Goal: Information Seeking & Learning: Understand process/instructions

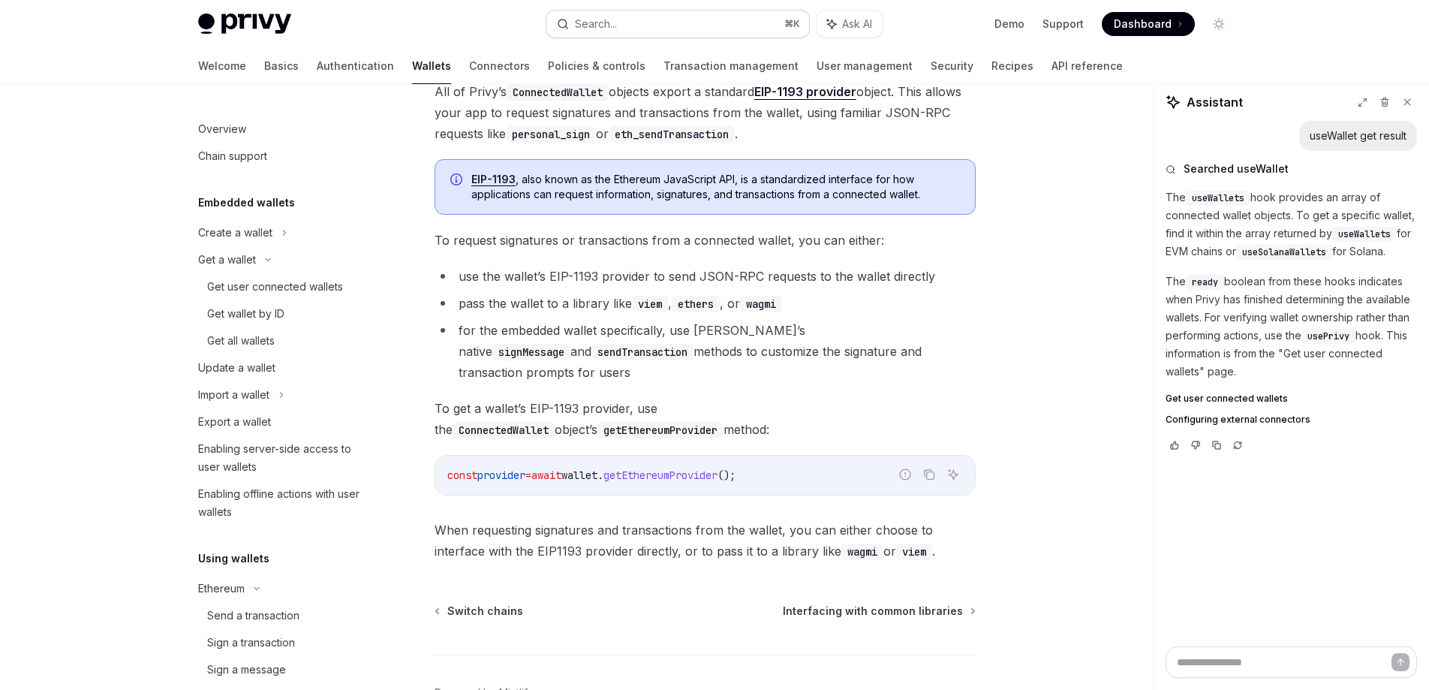
scroll to position [300, 0]
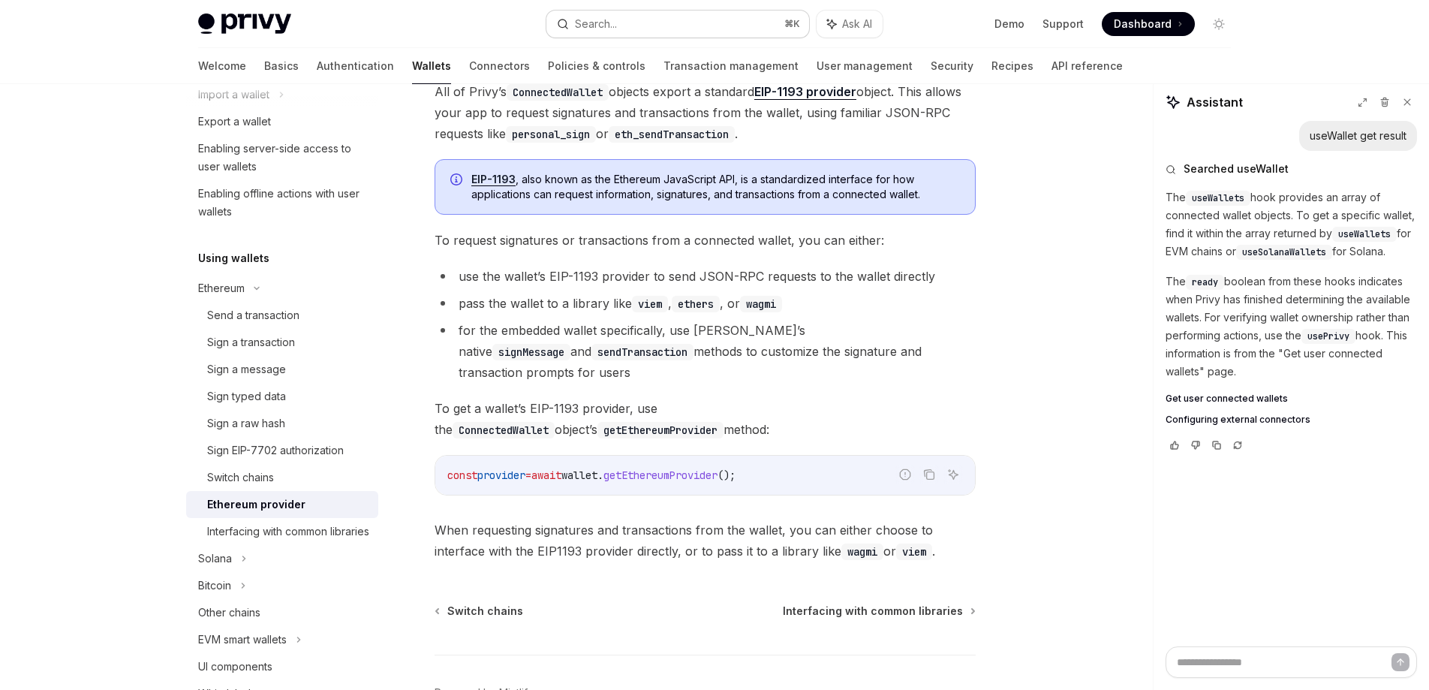
click at [660, 20] on button "Search... ⌘ K" at bounding box center [677, 24] width 263 height 27
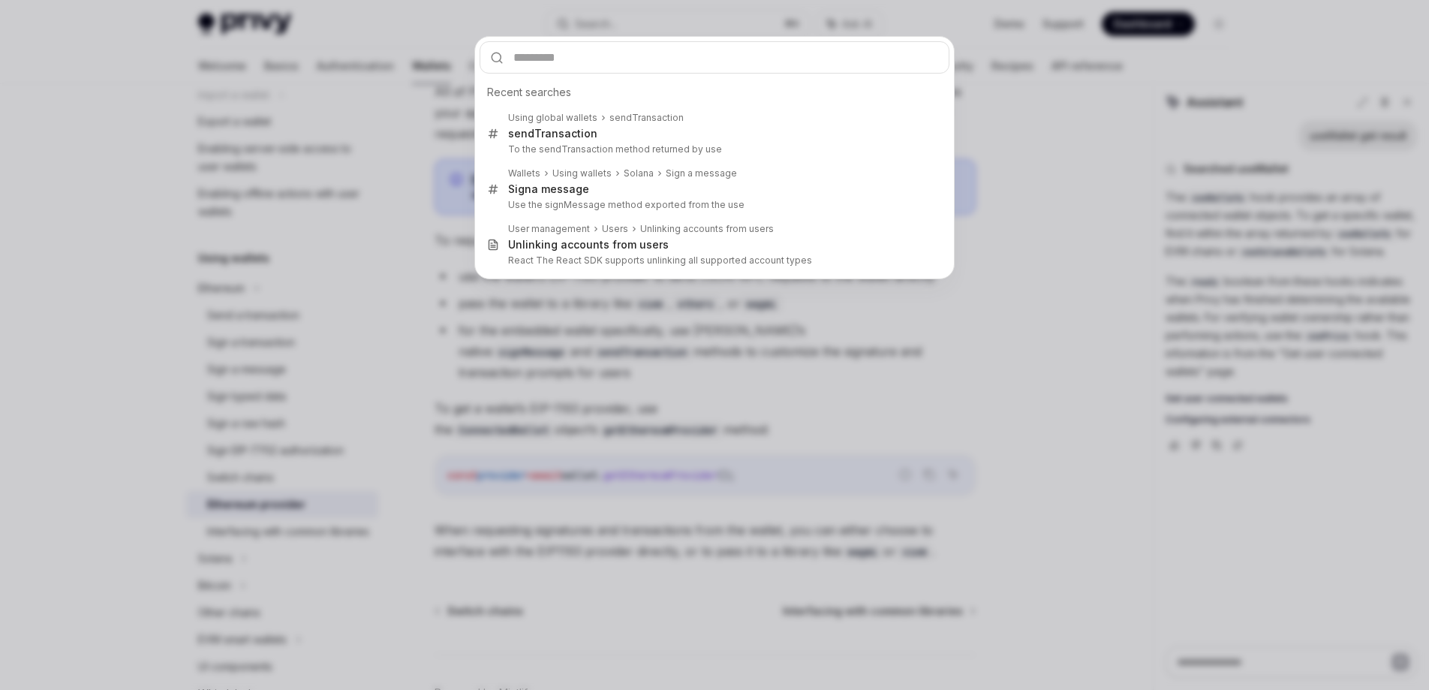
type input "**********"
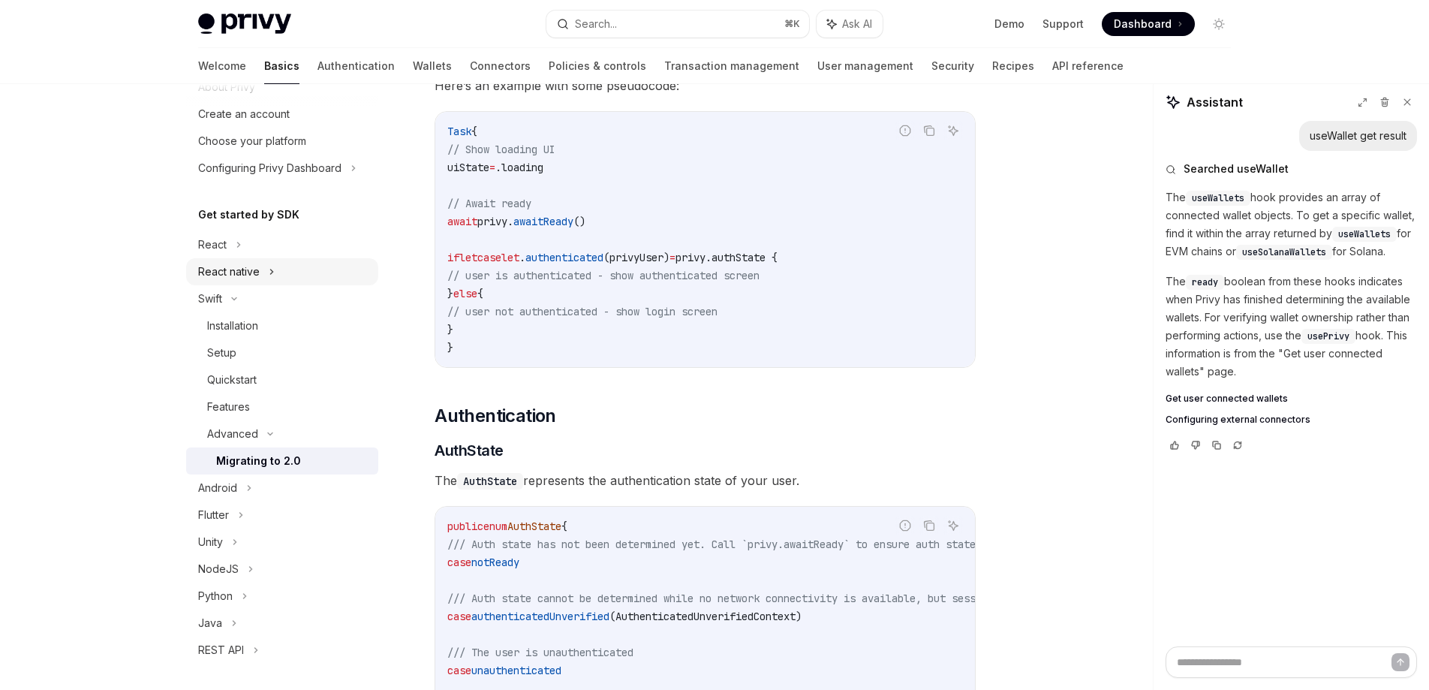
scroll to position [55, 0]
click at [246, 252] on div "React" at bounding box center [282, 249] width 192 height 27
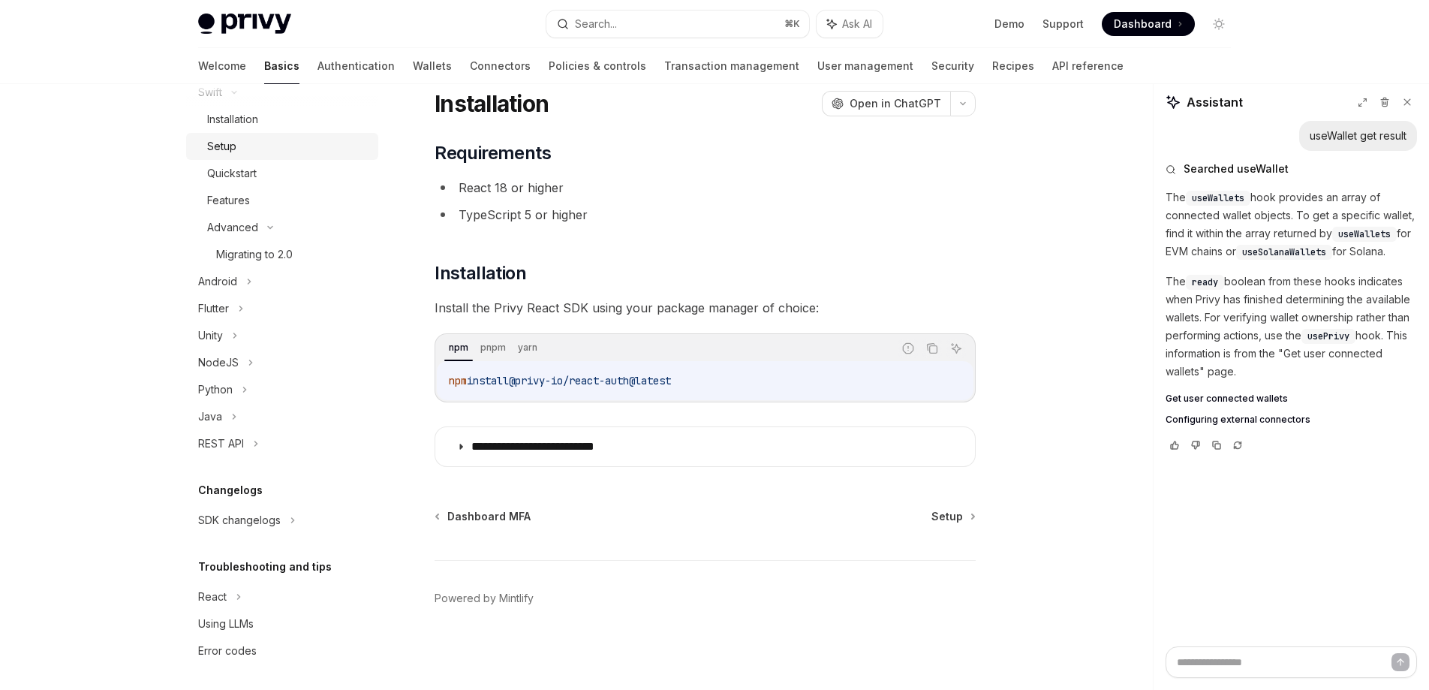
scroll to position [406, 0]
click at [266, 524] on div "SDK changelogs" at bounding box center [282, 515] width 192 height 27
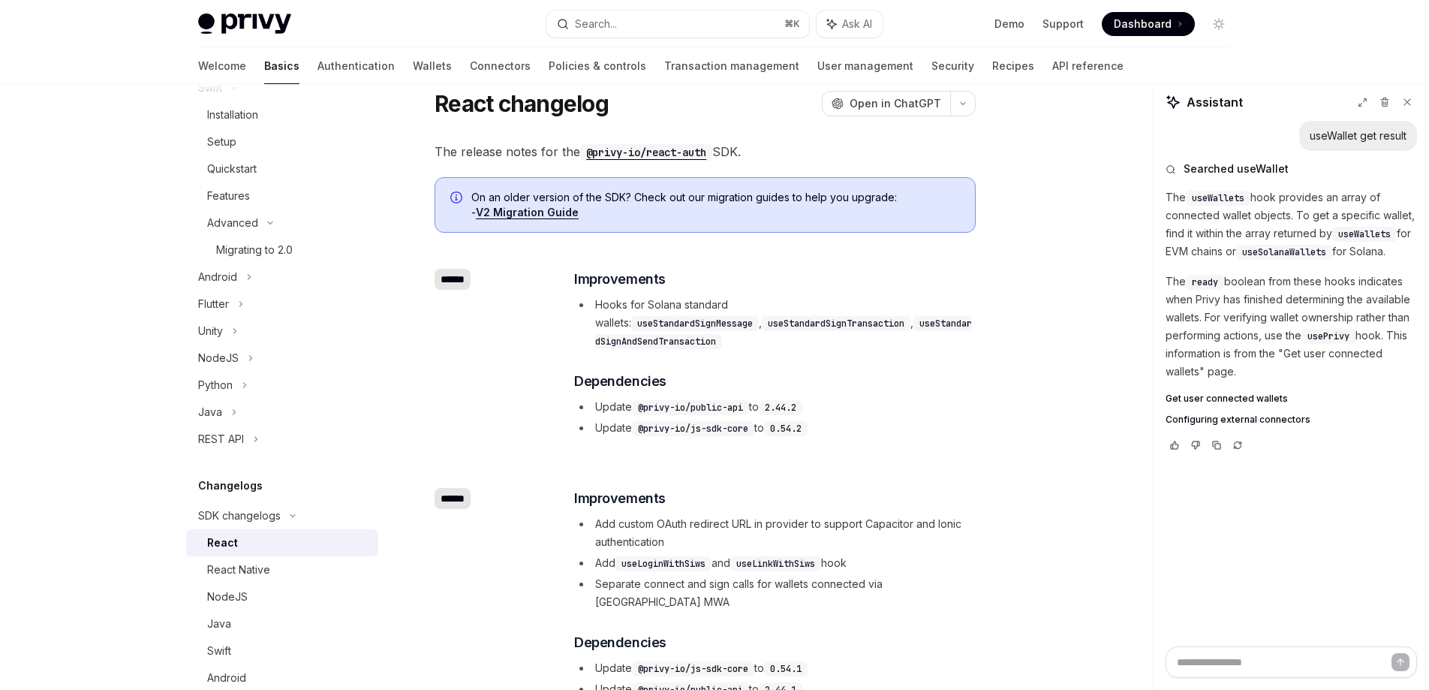
click at [255, 542] on div "React" at bounding box center [288, 542] width 162 height 18
click at [242, 353] on div "NodeJS" at bounding box center [282, 357] width 192 height 27
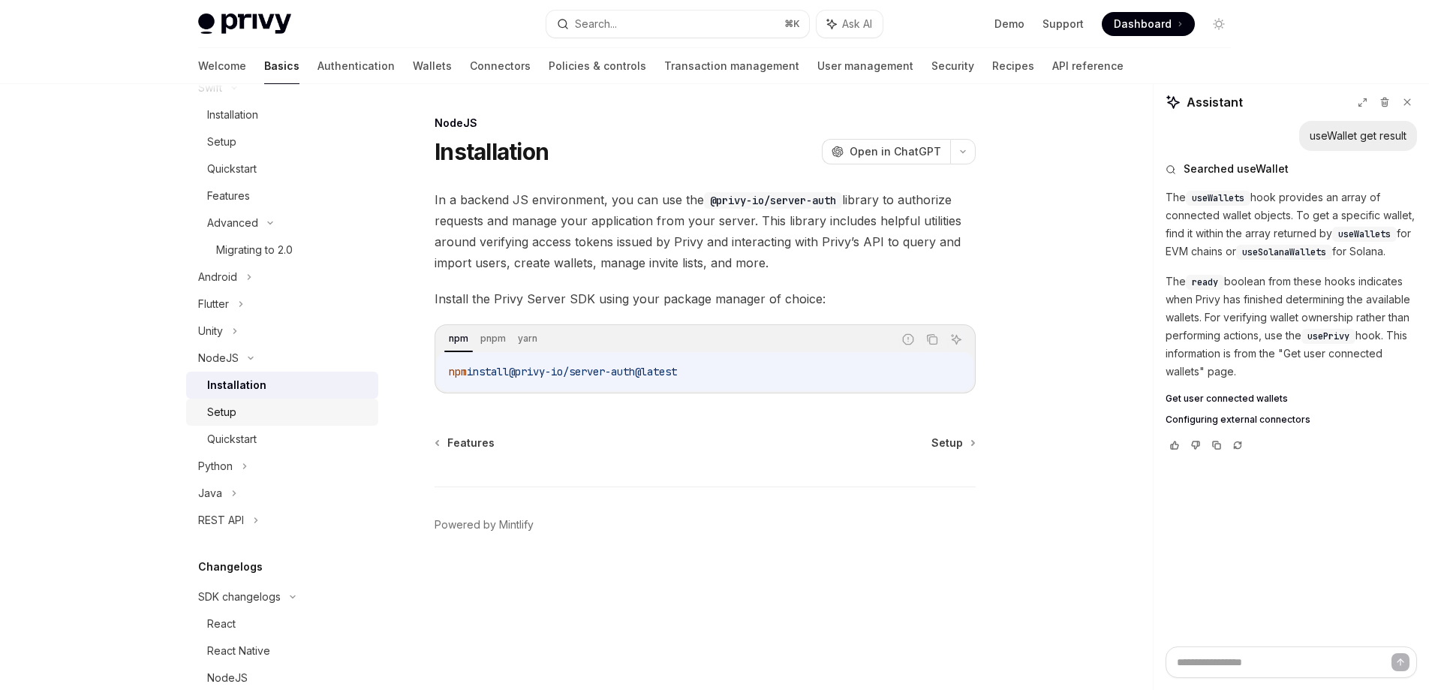
click at [235, 416] on div "Setup" at bounding box center [221, 412] width 29 height 18
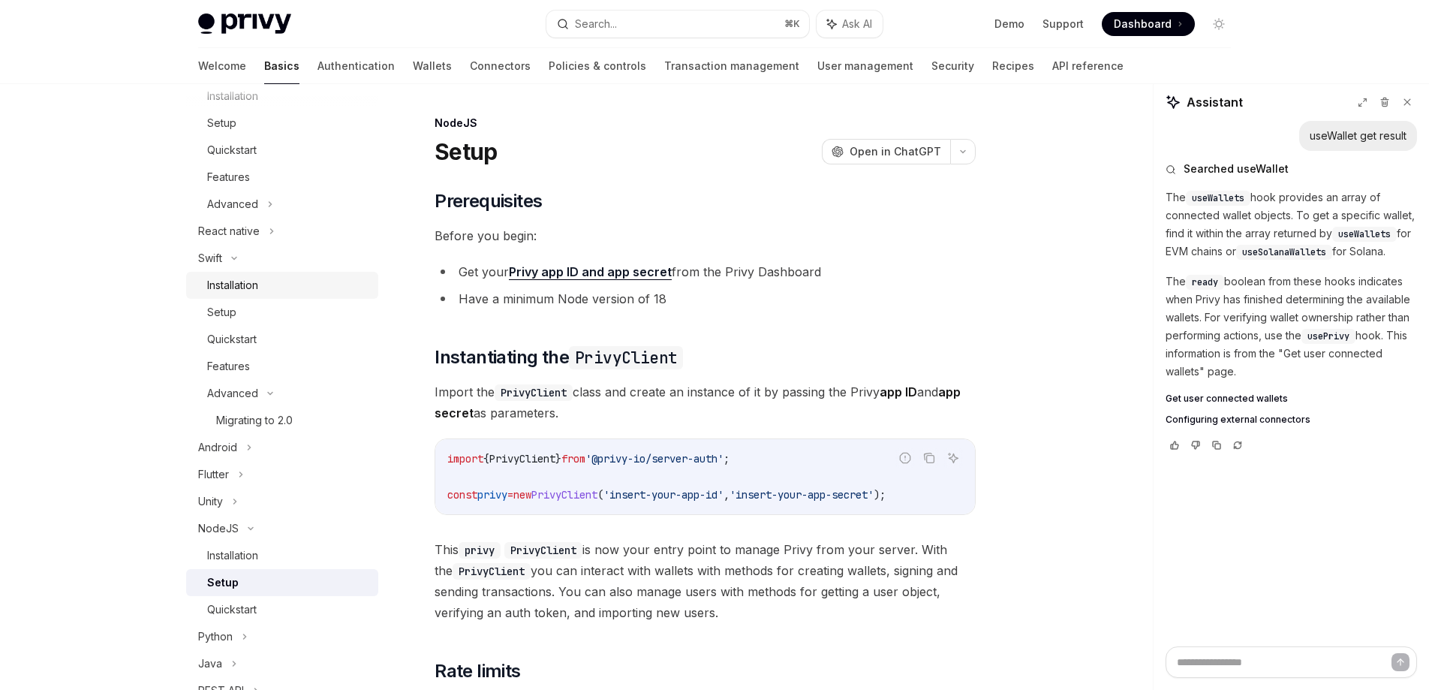
scroll to position [160, 0]
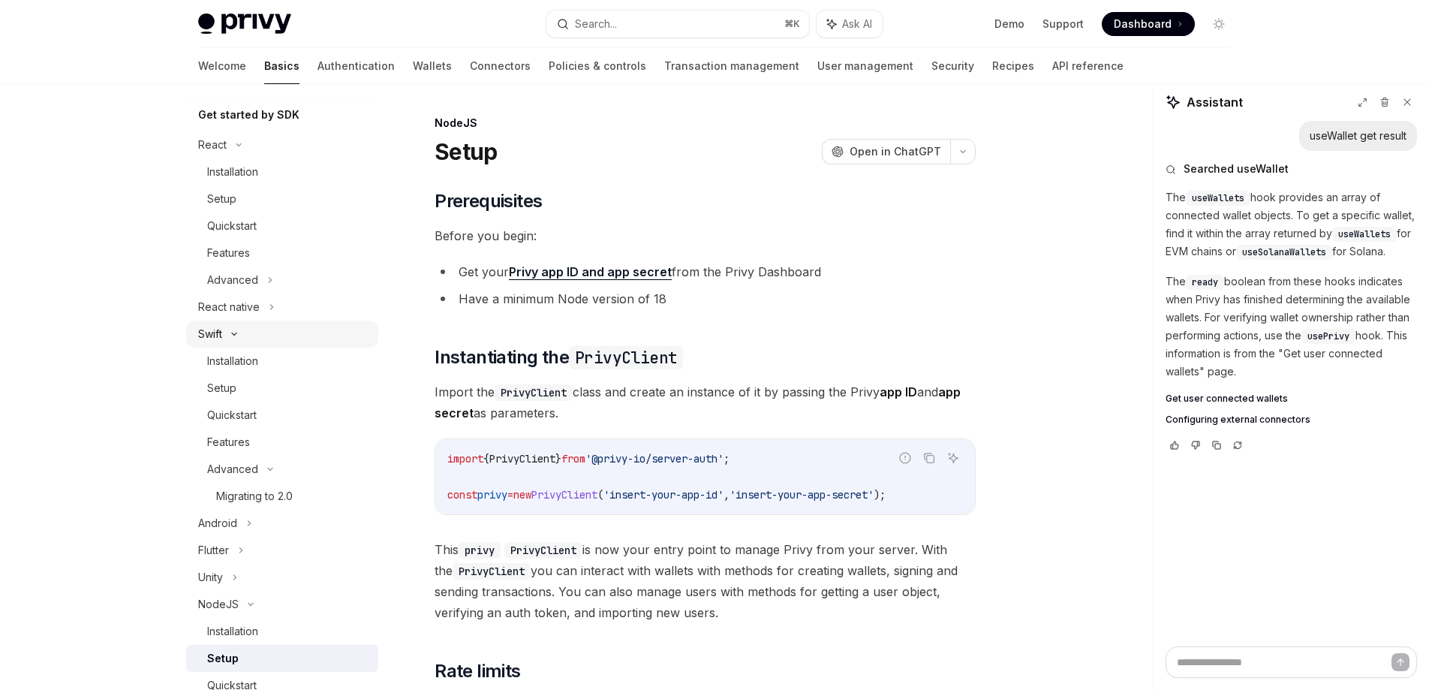
click at [271, 337] on div "Swift" at bounding box center [282, 333] width 192 height 27
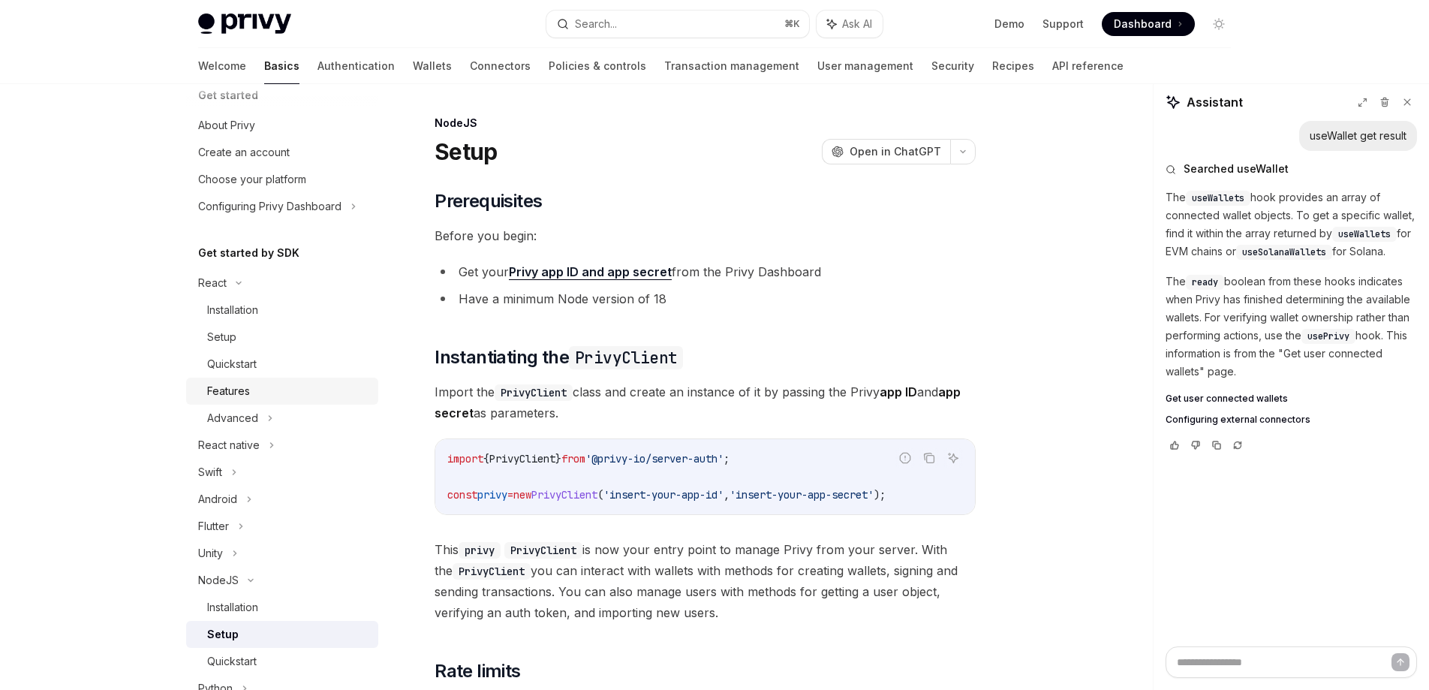
scroll to position [0, 0]
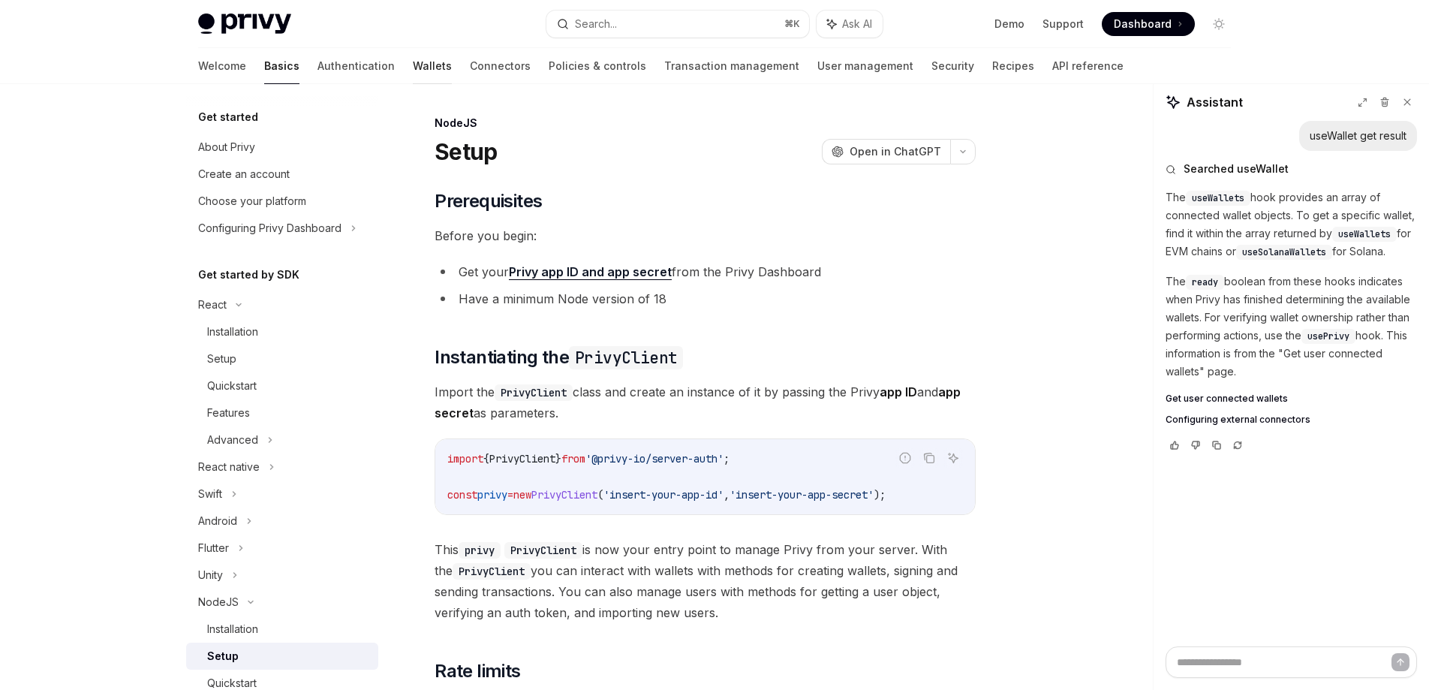
click at [413, 65] on link "Wallets" at bounding box center [432, 66] width 39 height 36
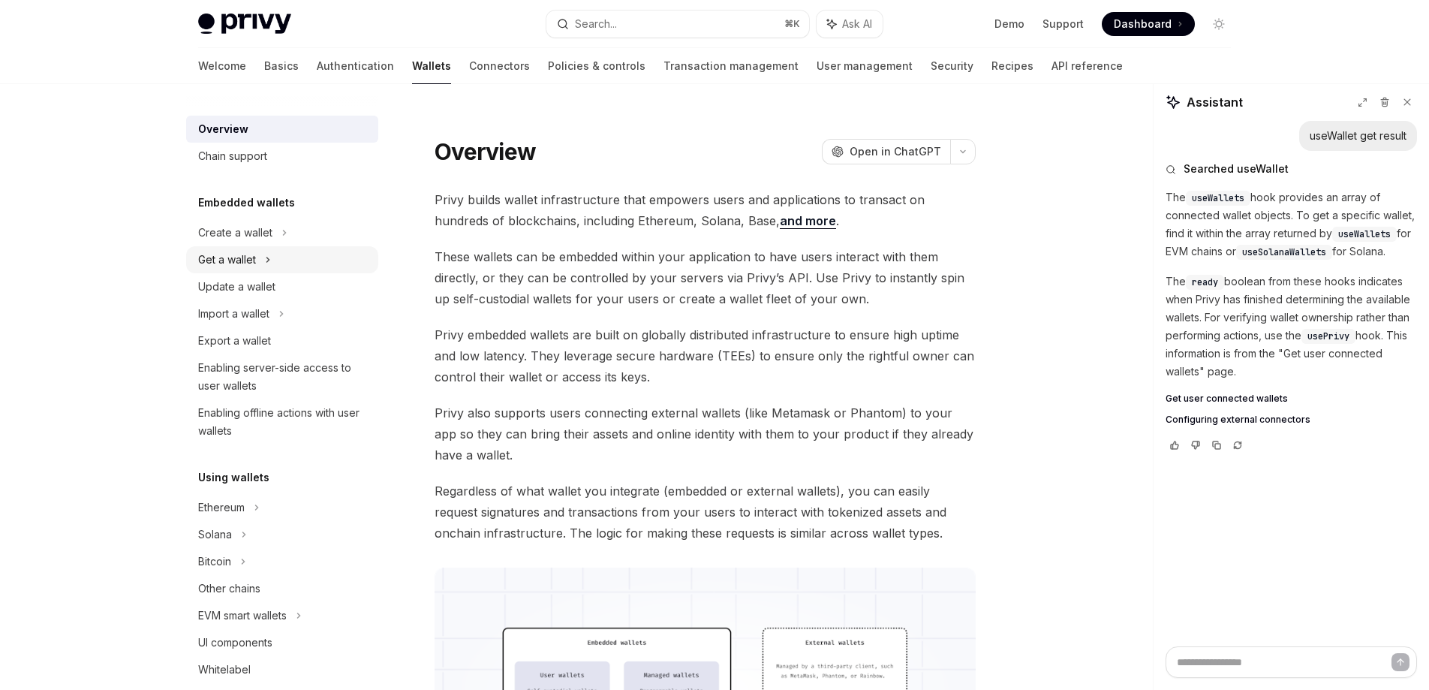
click at [266, 261] on icon at bounding box center [268, 260] width 6 height 18
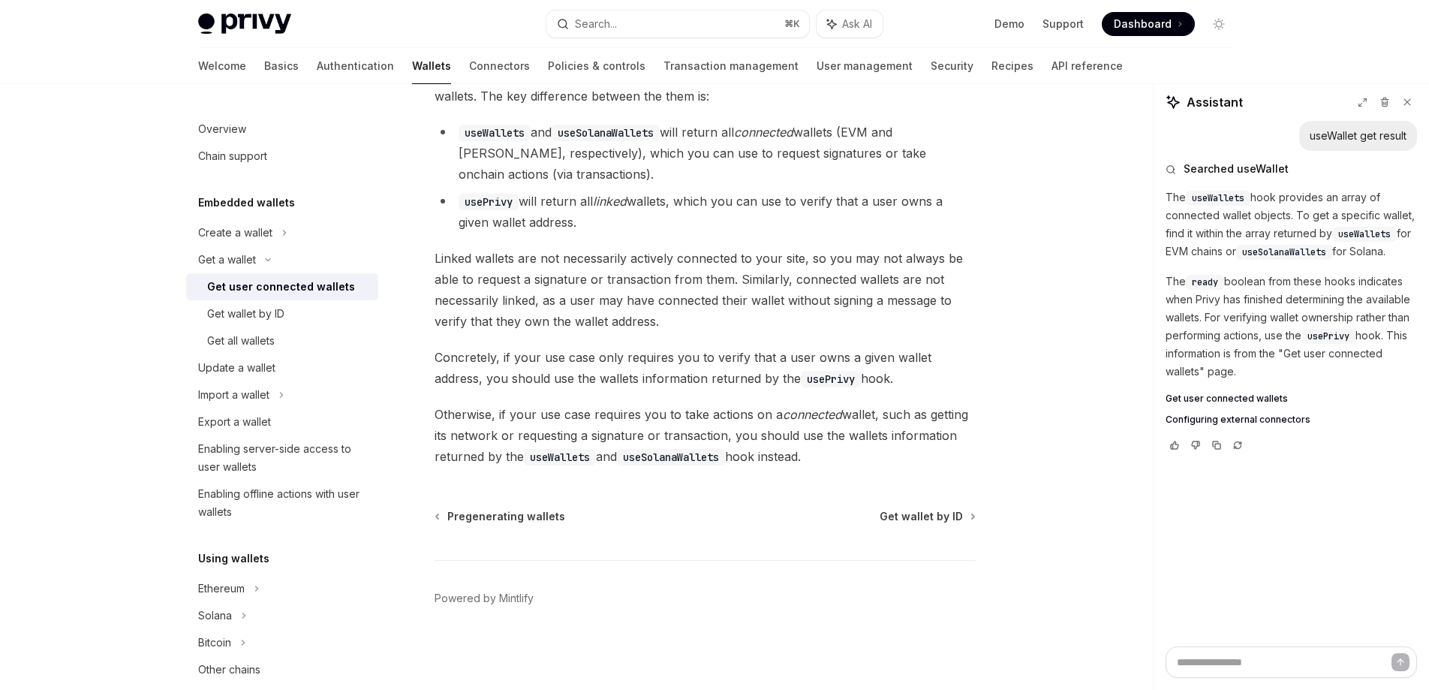
scroll to position [59, 0]
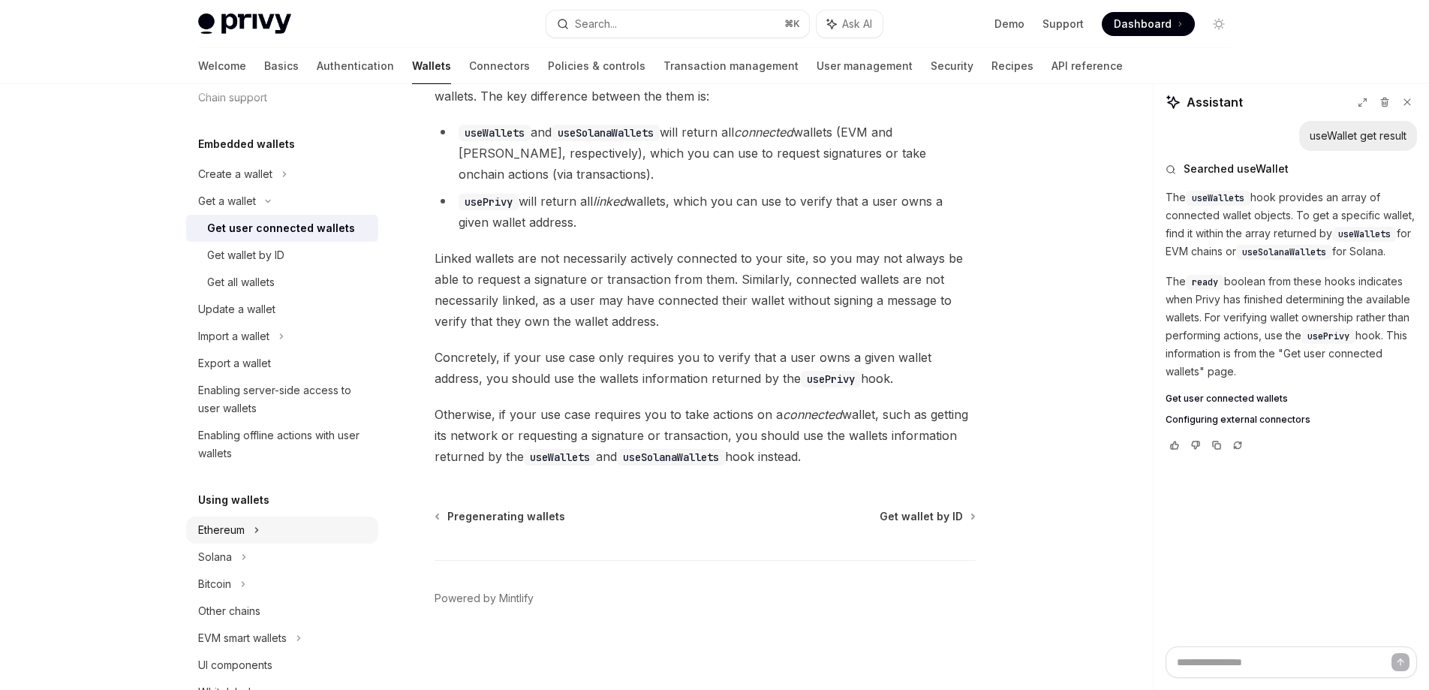
click at [248, 533] on div "Ethereum" at bounding box center [282, 529] width 192 height 27
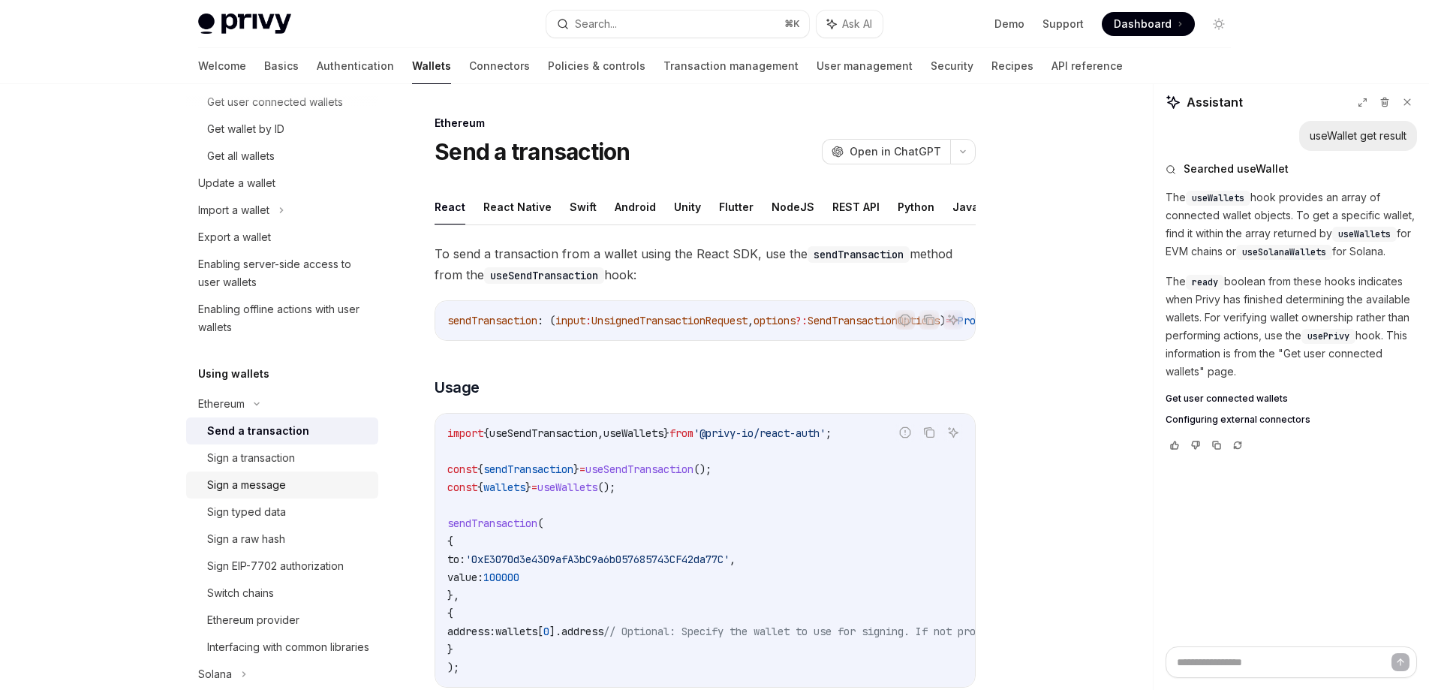
scroll to position [186, 0]
click at [275, 459] on div "Sign a transaction" at bounding box center [251, 456] width 88 height 18
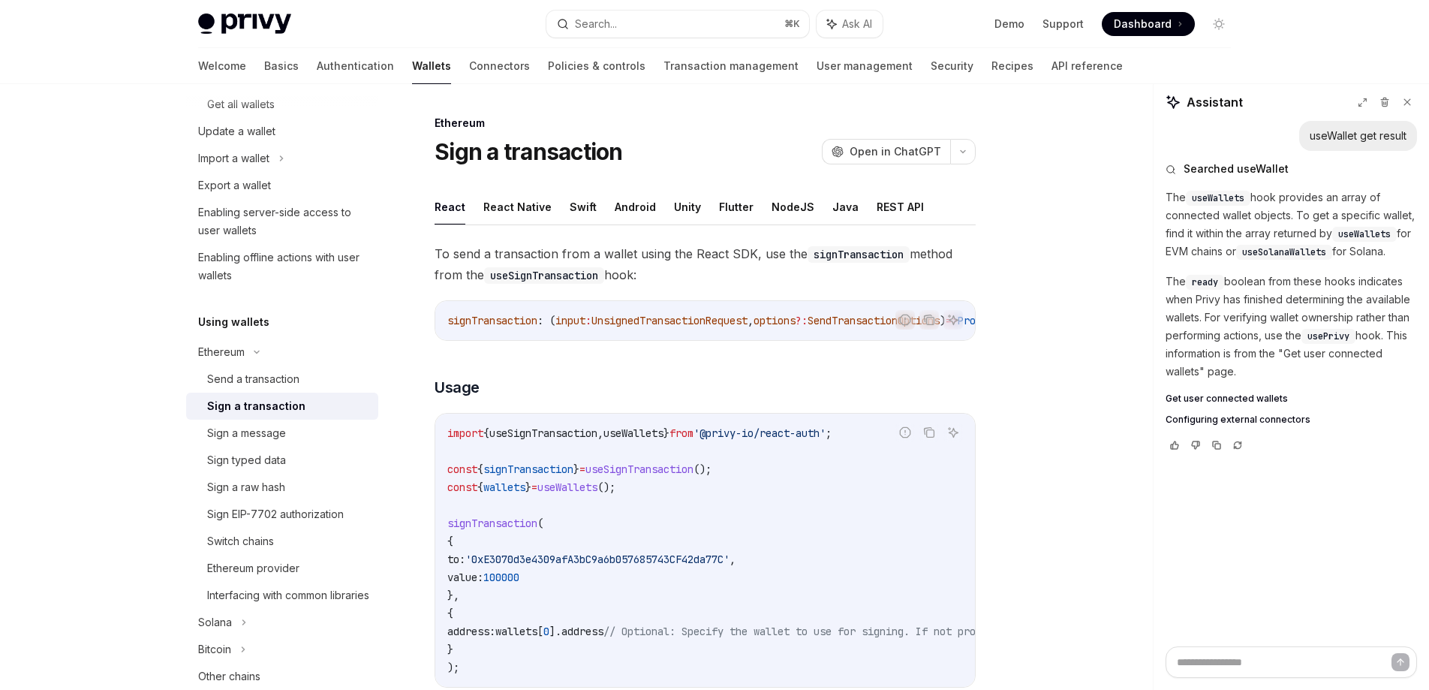
scroll to position [237, 0]
click at [270, 461] on div "Sign typed data" at bounding box center [246, 459] width 79 height 18
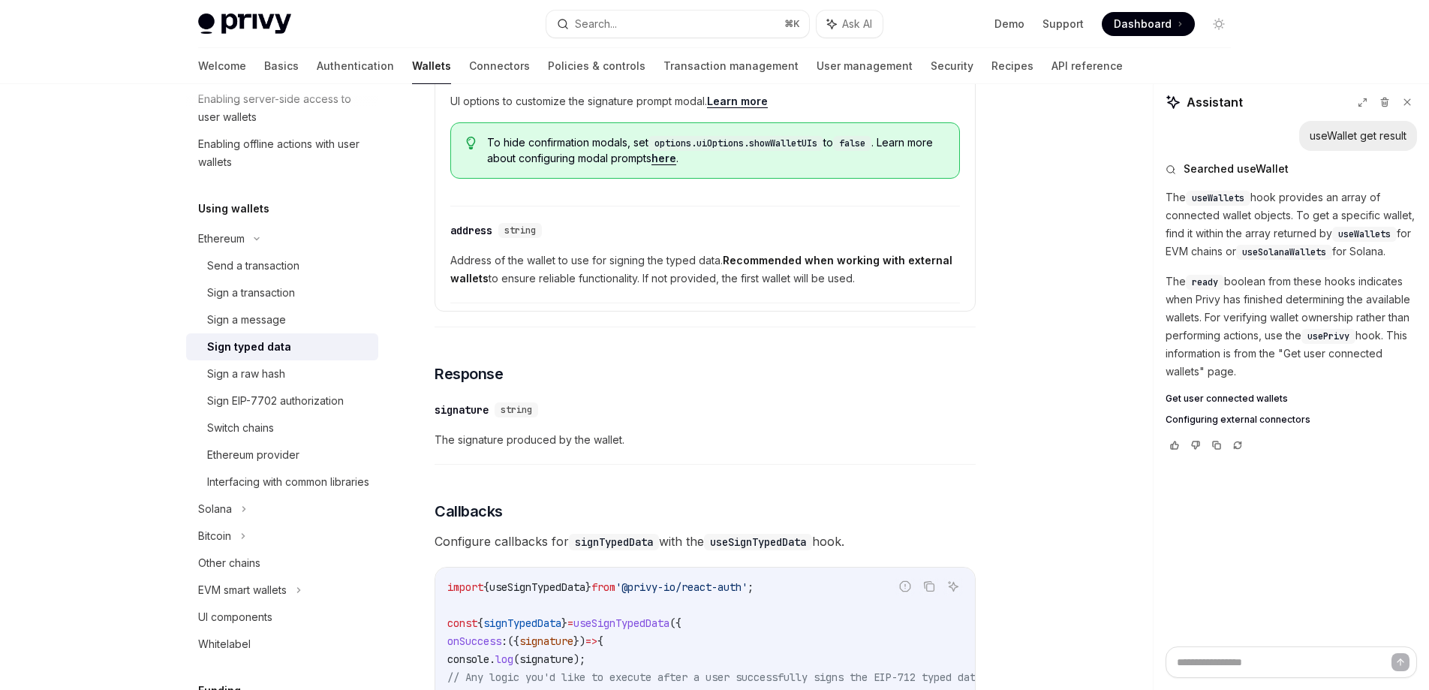
scroll to position [353, 0]
click at [278, 365] on div "Sign a raw hash" at bounding box center [246, 370] width 78 height 18
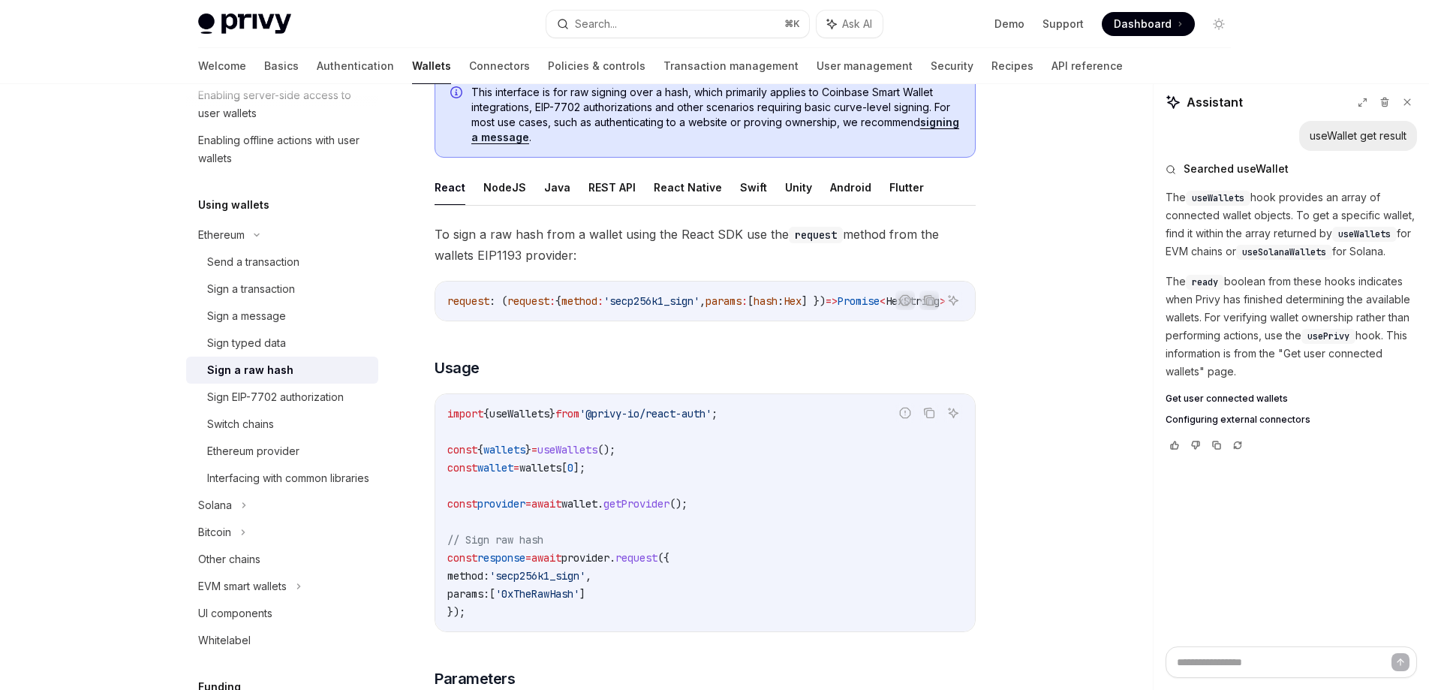
scroll to position [116, 0]
click at [280, 446] on div "Ethereum provider" at bounding box center [253, 451] width 92 height 18
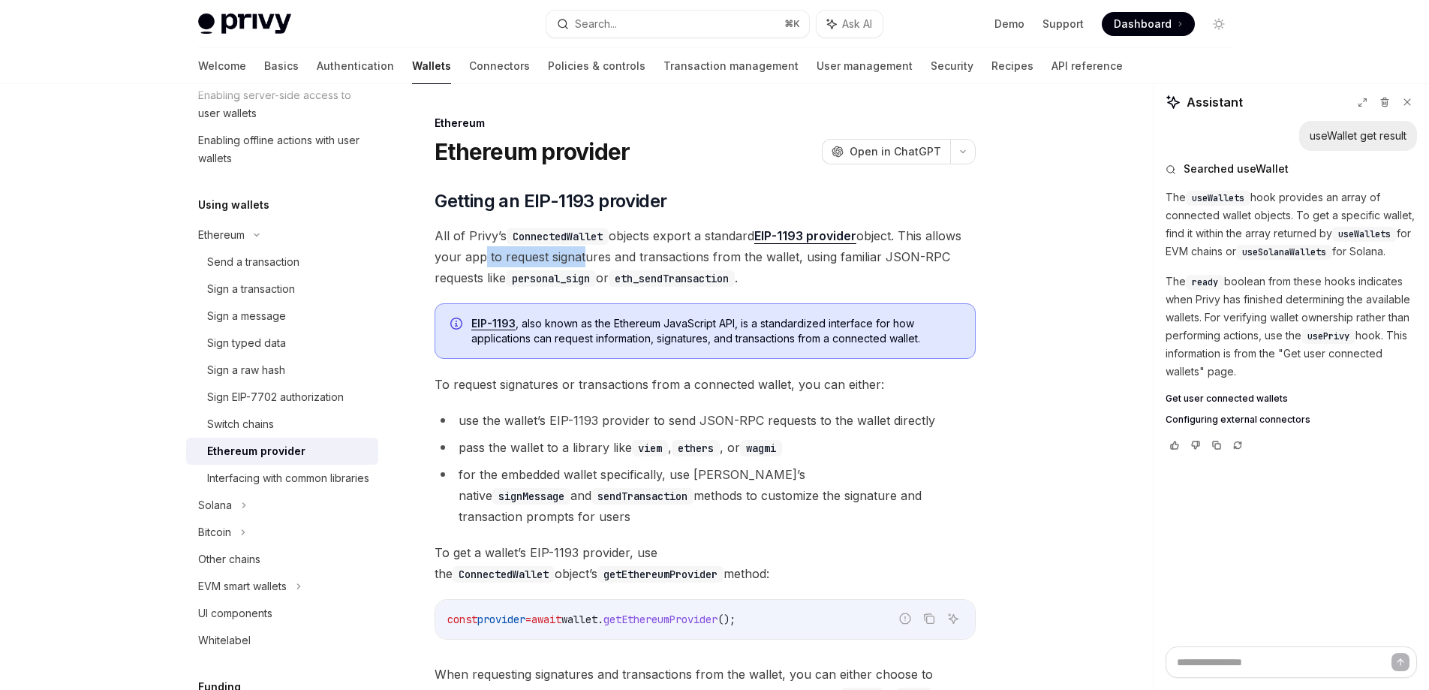
drag, startPoint x: 476, startPoint y: 258, endPoint x: 578, endPoint y: 265, distance: 101.5
click at [578, 263] on span "All of Privy’s ConnectedWallet objects export a standard EIP-1193 provider obje…" at bounding box center [704, 256] width 541 height 63
click at [580, 271] on code "personal_sign" at bounding box center [551, 278] width 90 height 17
drag, startPoint x: 552, startPoint y: 254, endPoint x: 652, endPoint y: 257, distance: 99.8
click at [651, 257] on span "All of Privy’s ConnectedWallet objects export a standard EIP-1193 provider obje…" at bounding box center [704, 256] width 541 height 63
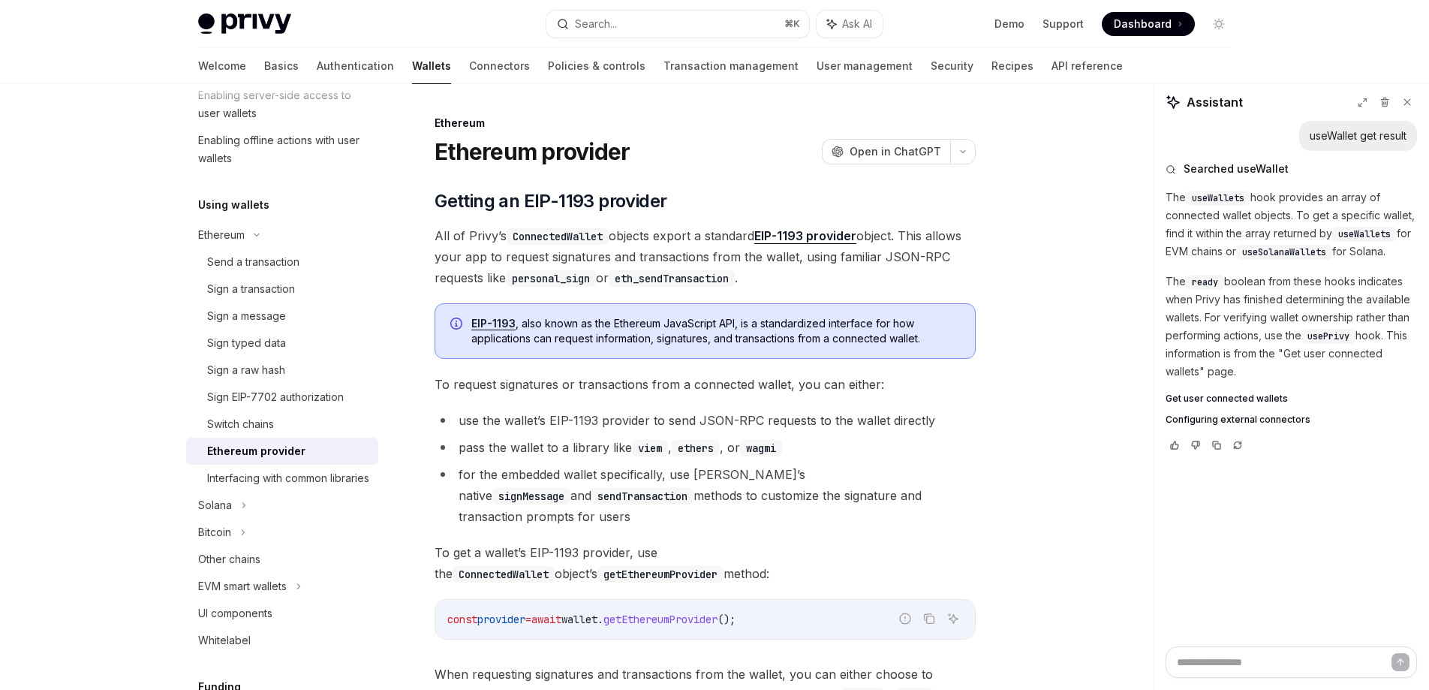
drag, startPoint x: 660, startPoint y: 260, endPoint x: 689, endPoint y: 260, distance: 29.3
click at [674, 260] on span "All of Privy’s ConnectedWallet objects export a standard EIP-1193 provider obje…" at bounding box center [704, 256] width 541 height 63
drag, startPoint x: 708, startPoint y: 260, endPoint x: 883, endPoint y: 266, distance: 174.9
click at [852, 264] on span "All of Privy’s ConnectedWallet objects export a standard EIP-1193 provider obje…" at bounding box center [704, 256] width 541 height 63
drag, startPoint x: 883, startPoint y: 266, endPoint x: 873, endPoint y: 266, distance: 9.8
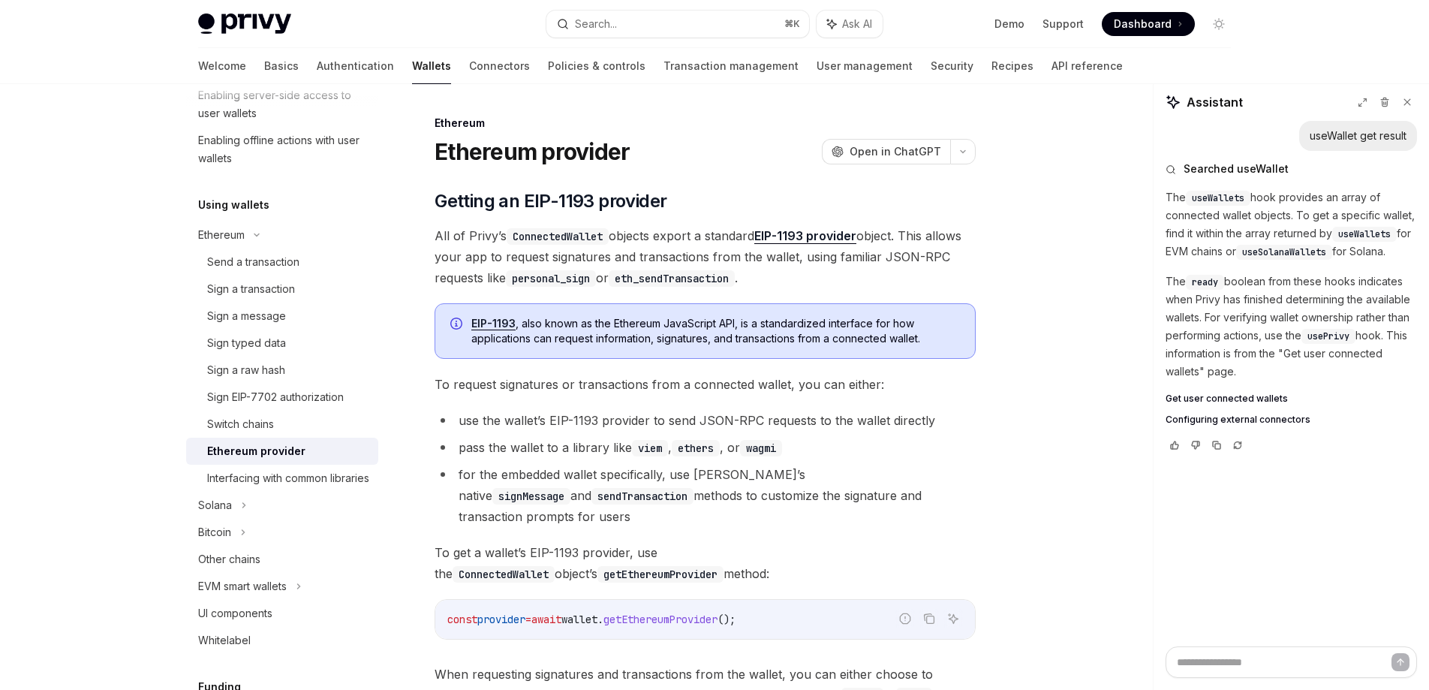
click at [883, 266] on span "All of Privy’s ConnectedWallet objects export a standard EIP-1193 provider obje…" at bounding box center [704, 256] width 541 height 63
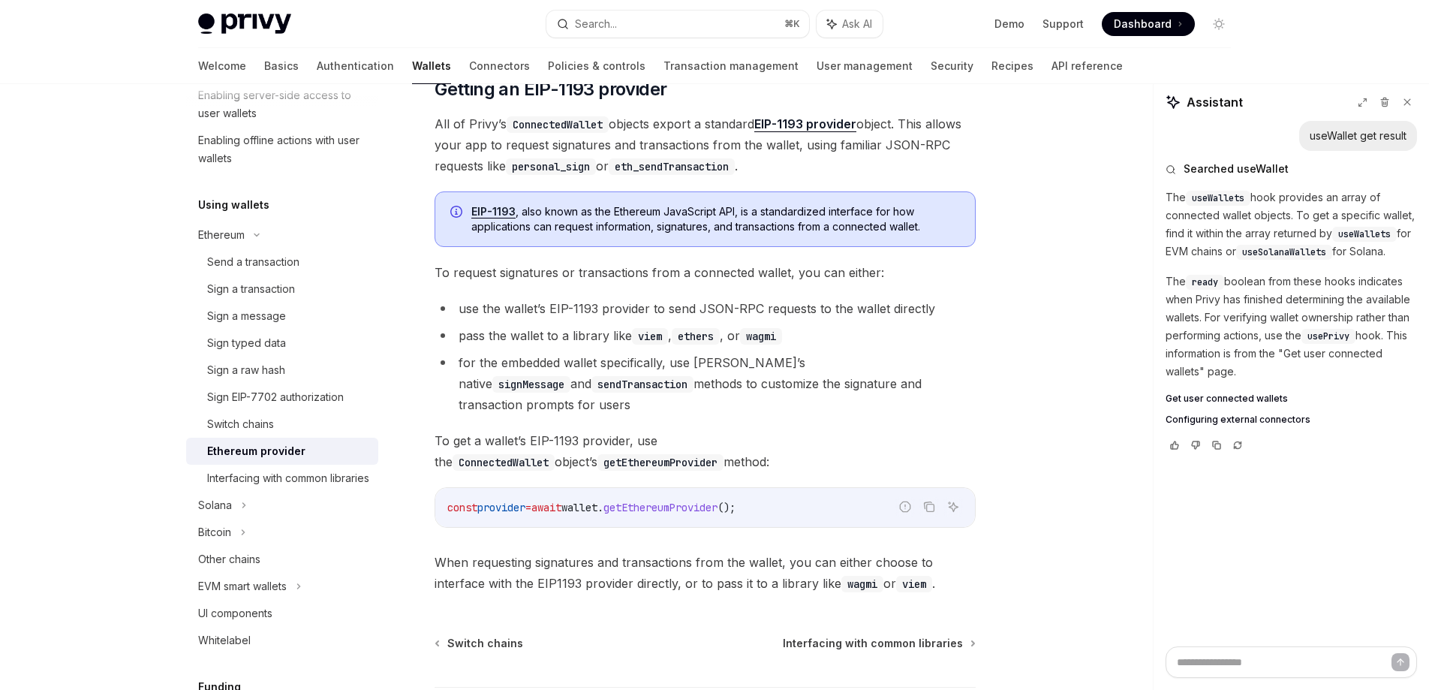
scroll to position [120, 0]
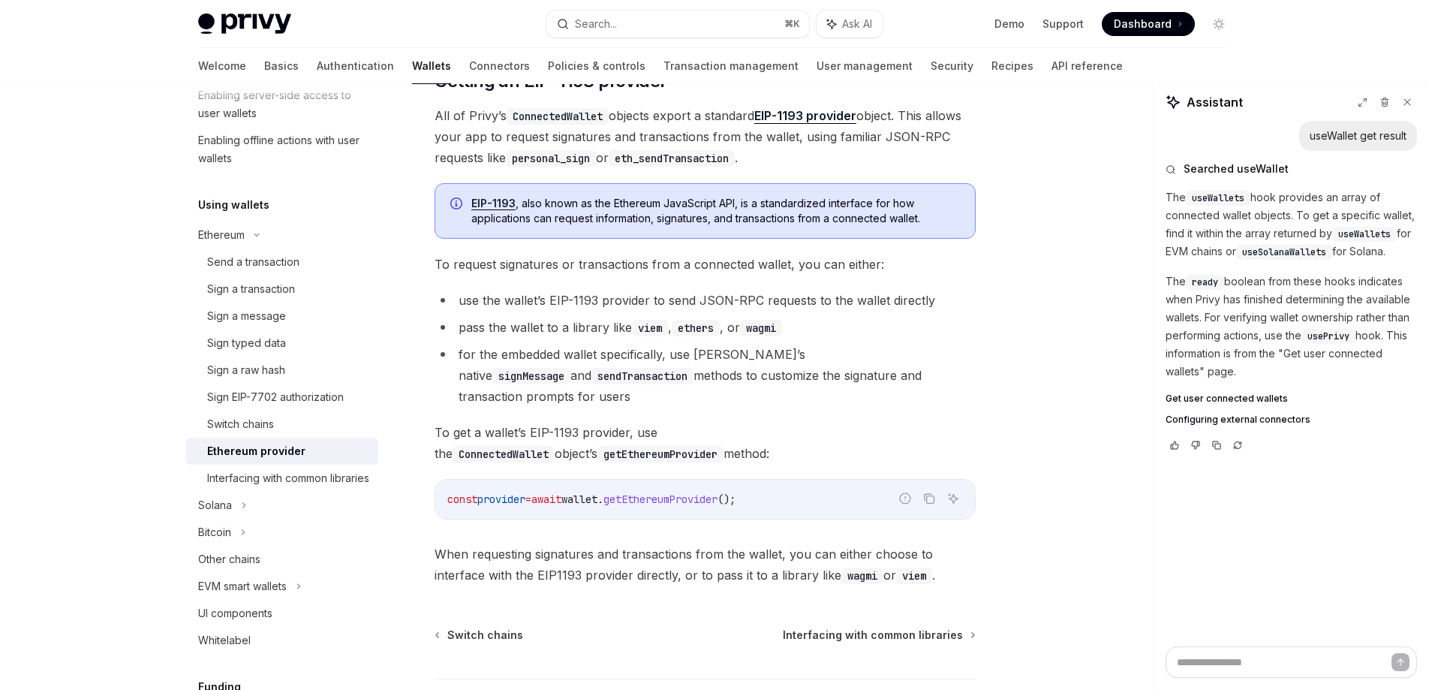
click at [554, 446] on code "ConnectedWallet" at bounding box center [503, 454] width 102 height 17
click at [813, 422] on span "To get a wallet’s EIP-1193 provider, use the ConnectedWallet object’s getEthere…" at bounding box center [704, 443] width 541 height 42
click at [723, 446] on code "getEthereumProvider" at bounding box center [660, 454] width 126 height 17
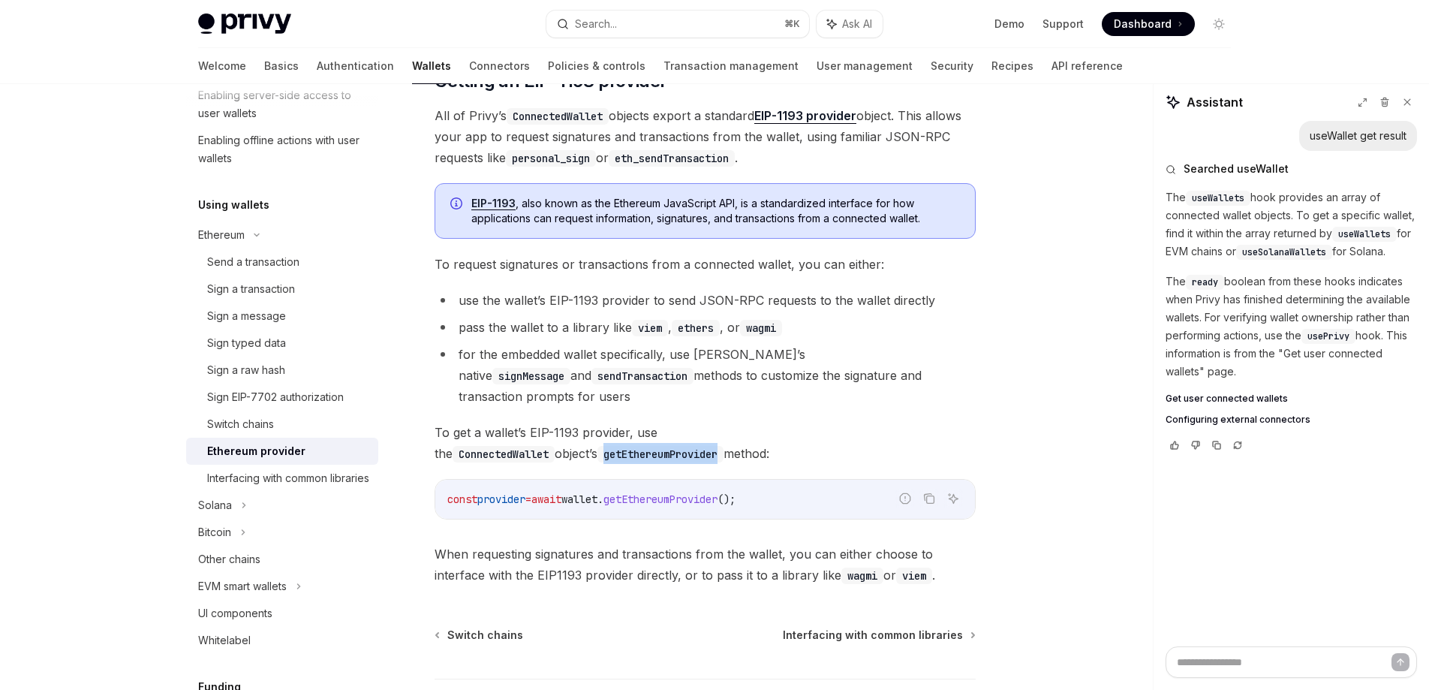
click at [723, 446] on code "getEthereumProvider" at bounding box center [660, 454] width 126 height 17
click at [789, 436] on span "To get a wallet’s EIP-1193 provider, use the ConnectedWallet object’s getEthere…" at bounding box center [704, 443] width 541 height 42
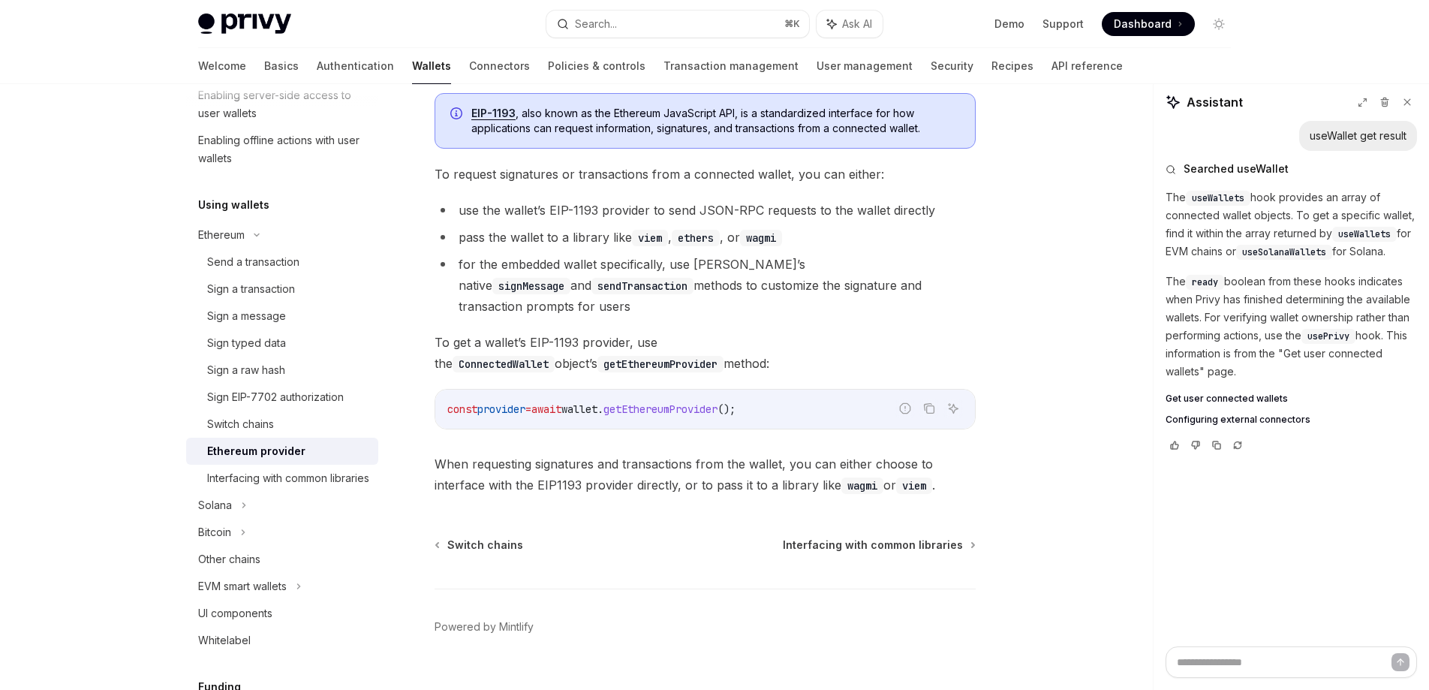
scroll to position [212, 0]
drag, startPoint x: 702, startPoint y: 460, endPoint x: 867, endPoint y: 464, distance: 164.4
click at [852, 463] on span "When requesting signatures and transactions from the wallet, you can either cho…" at bounding box center [704, 472] width 541 height 42
click at [867, 475] on code "wagmi" at bounding box center [862, 483] width 42 height 17
click at [296, 484] on div "Interfacing with common libraries" at bounding box center [288, 478] width 162 height 18
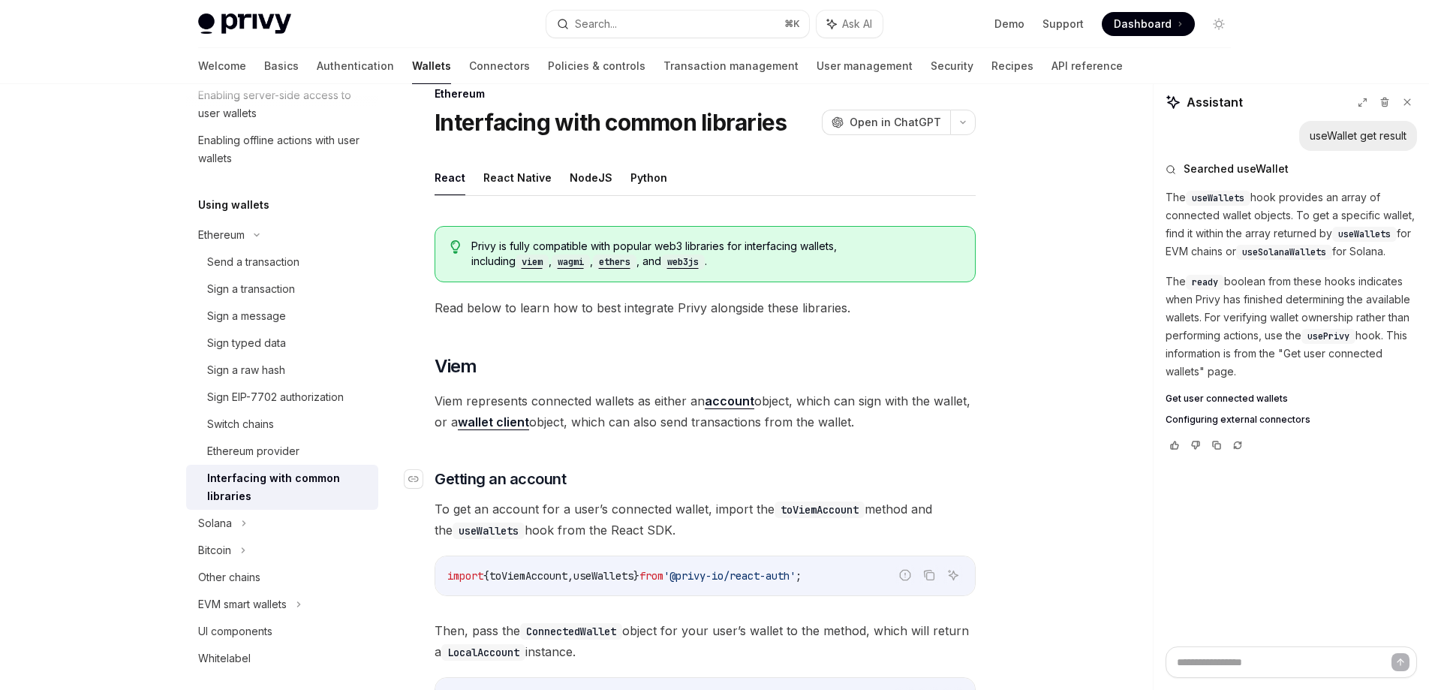
scroll to position [24, 0]
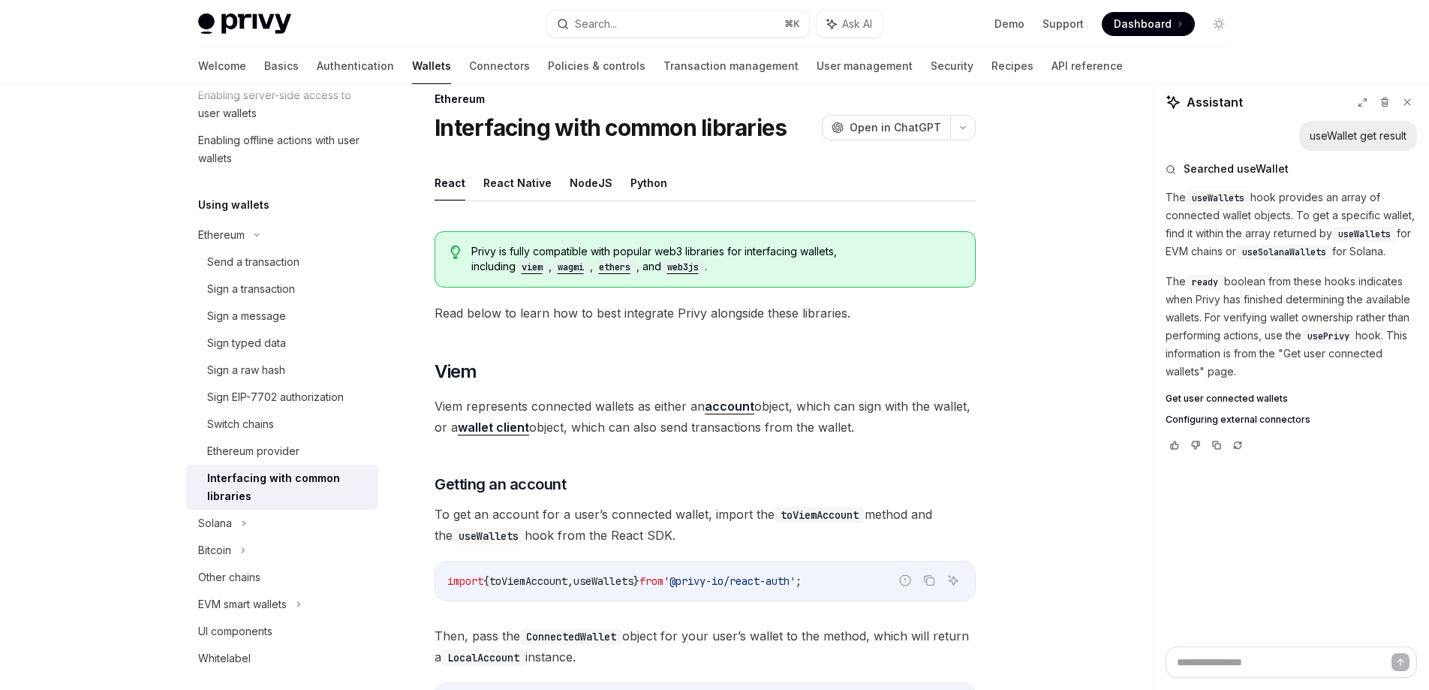
click at [661, 269] on code "web3js" at bounding box center [683, 267] width 44 height 15
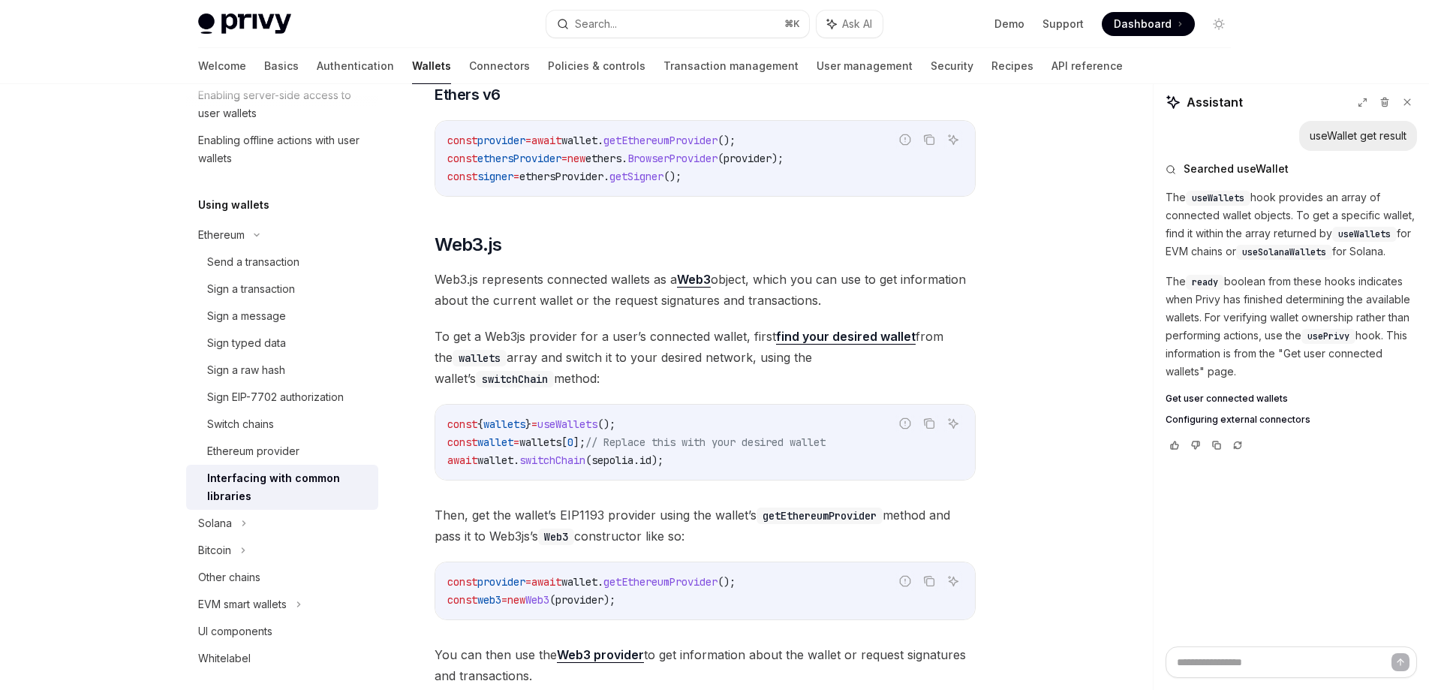
scroll to position [1718, 0]
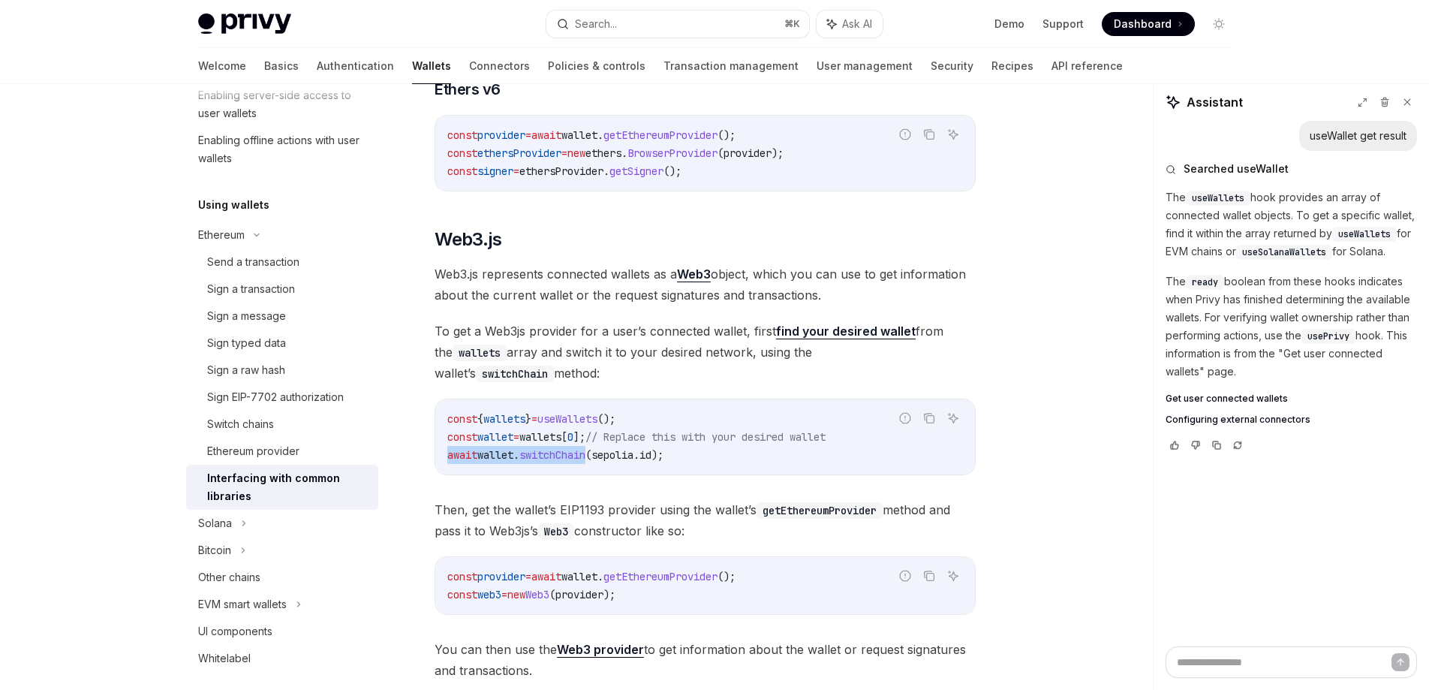
drag, startPoint x: 598, startPoint y: 481, endPoint x: 440, endPoint y: 486, distance: 158.4
click at [440, 474] on div "const { wallets } = useWallets (); const wallet = wallets [ 0 ]; // Replace thi…" at bounding box center [704, 436] width 539 height 75
copy span "await wallet . switchChain"
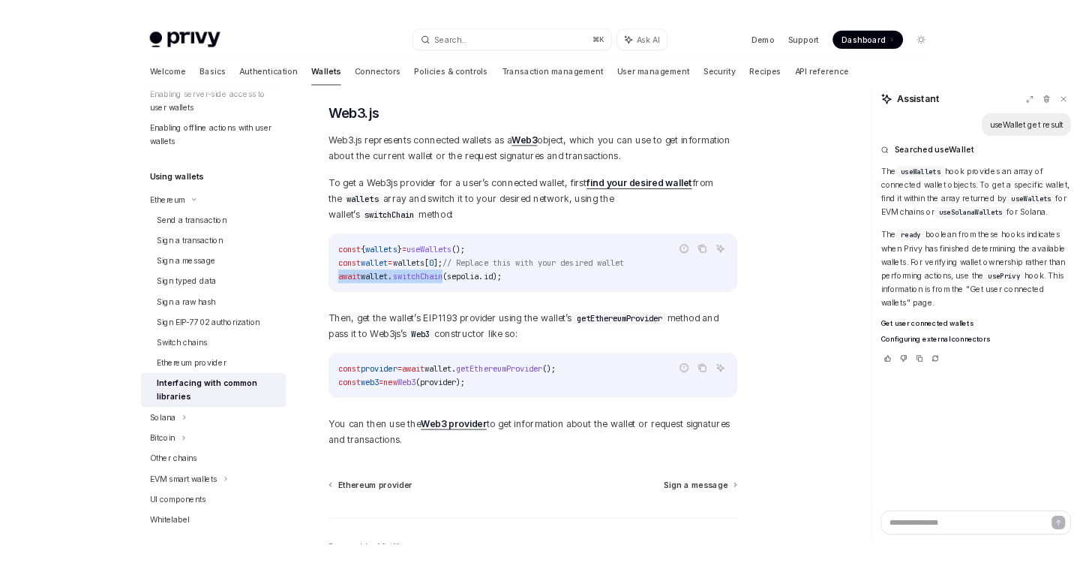
scroll to position [1847, 0]
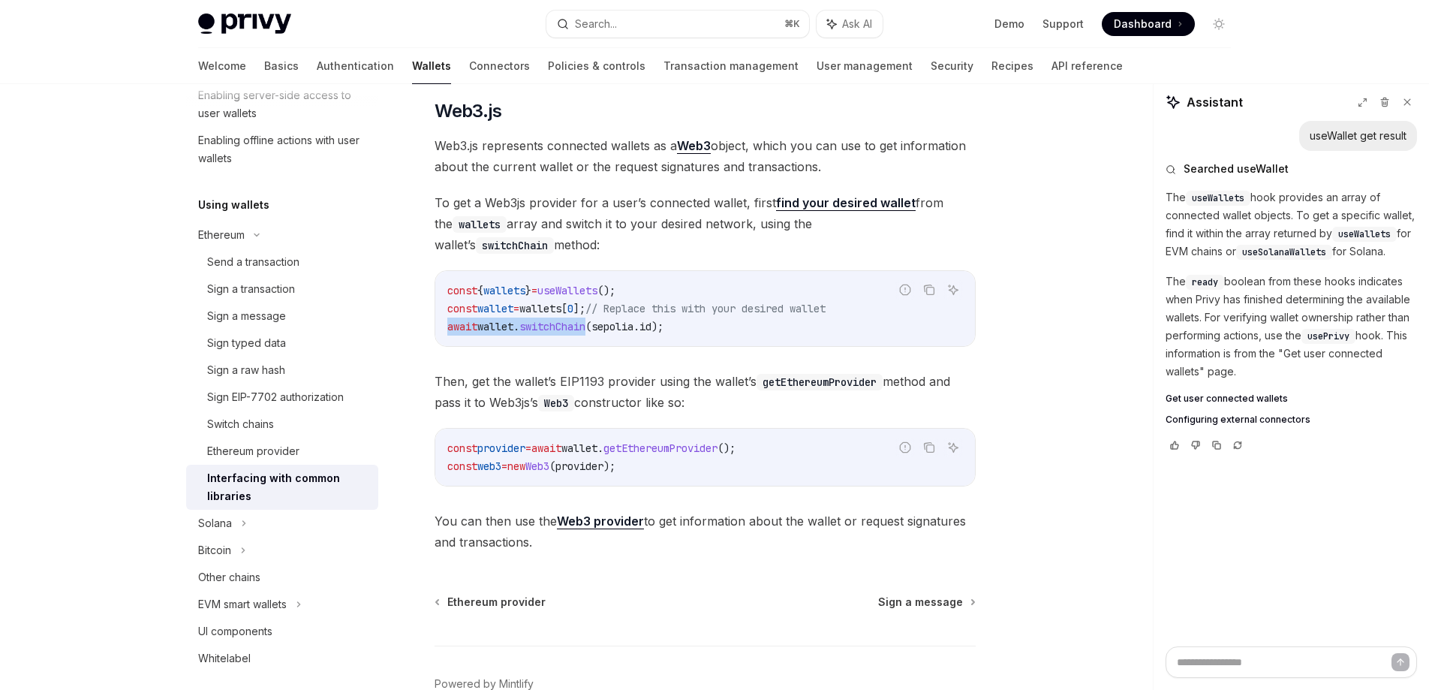
drag, startPoint x: 596, startPoint y: 431, endPoint x: 724, endPoint y: 433, distance: 128.3
click at [722, 413] on span "Then, get the wallet’s EIP1193 provider using the wallet’s getEthereumProvider …" at bounding box center [704, 392] width 541 height 42
click at [724, 413] on span "Then, get the wallet’s EIP1193 provider using the wallet’s getEthereumProvider …" at bounding box center [704, 392] width 541 height 42
drag, startPoint x: 649, startPoint y: 495, endPoint x: 443, endPoint y: 496, distance: 206.3
click at [443, 485] on div "const provider = await wallet . getEthereumProvider (); const web3 = new Web3 (…" at bounding box center [704, 456] width 539 height 57
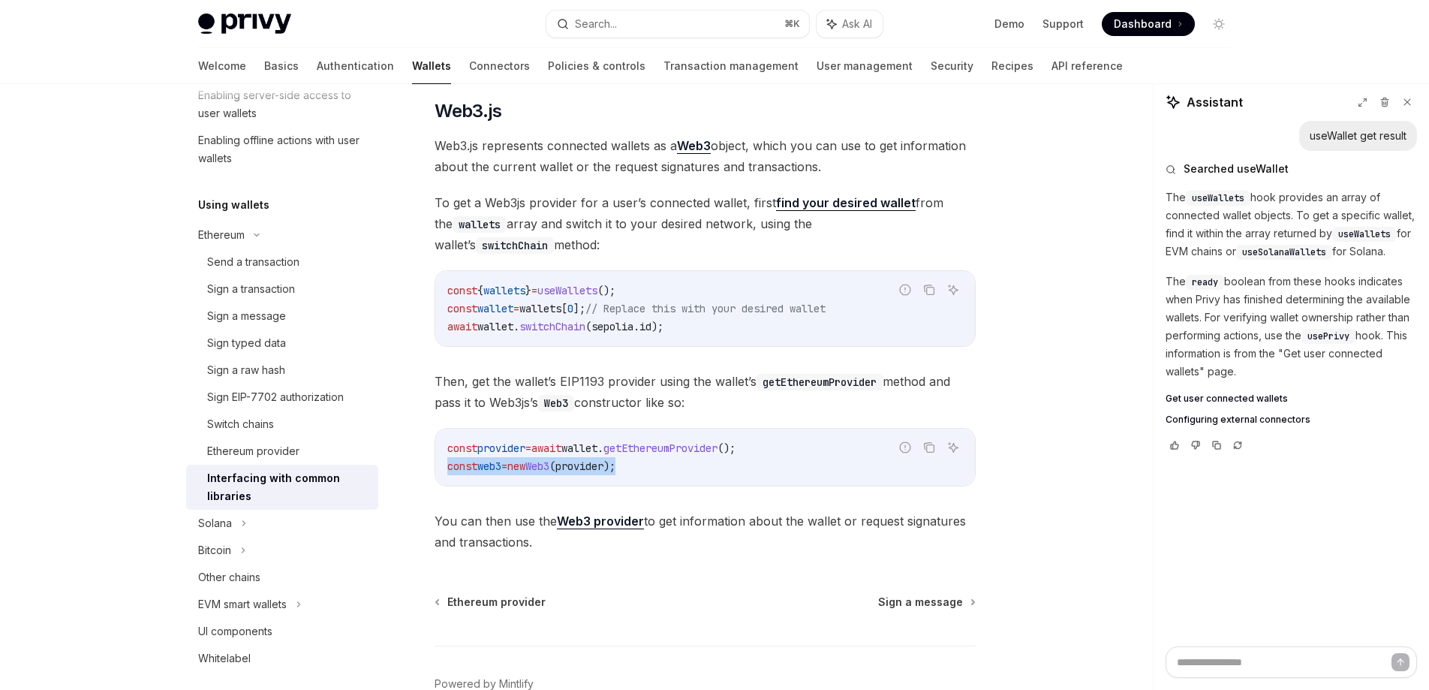
copy span "const web3 = new Web3 ( provider );"
click at [801, 123] on h2 "​ Web3.js" at bounding box center [704, 111] width 541 height 24
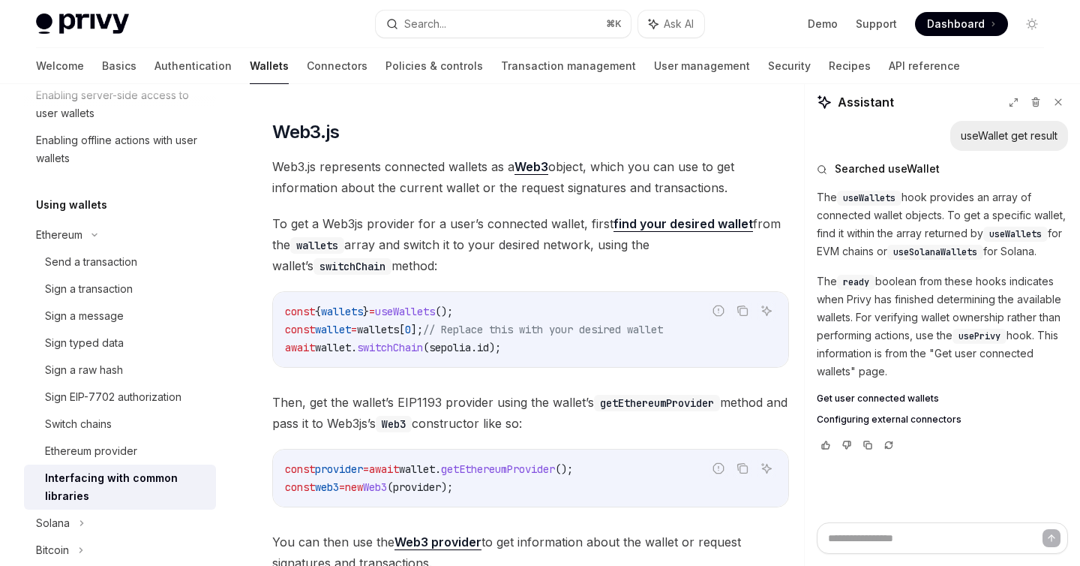
scroll to position [353, 0]
type textarea "*"
